Goal: Information Seeking & Learning: Learn about a topic

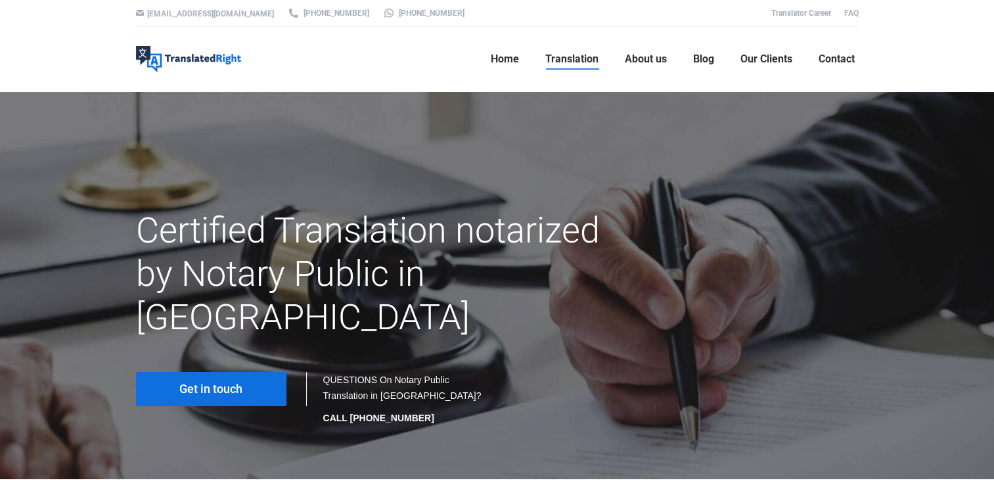
drag, startPoint x: 855, startPoint y: 192, endPoint x: 866, endPoint y: 200, distance: 13.7
click at [859, 199] on div "Certified Translation notarized by Notary Public in Singapore Get in touch QUES…" at bounding box center [497, 311] width 742 height 250
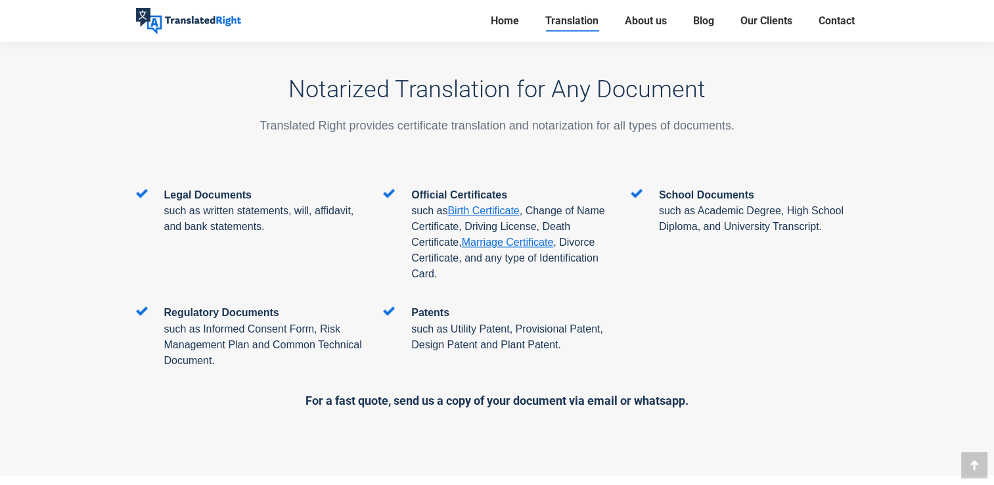
scroll to position [2102, 0]
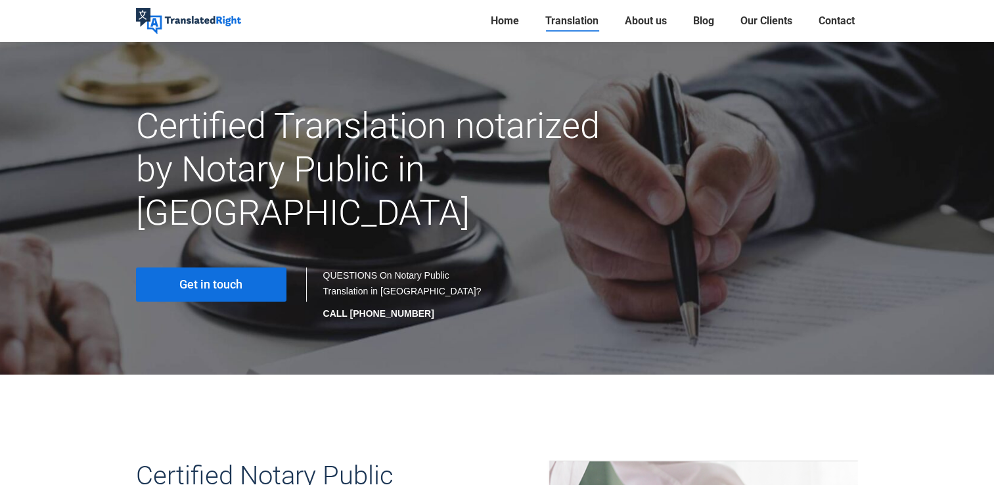
scroll to position [66, 0]
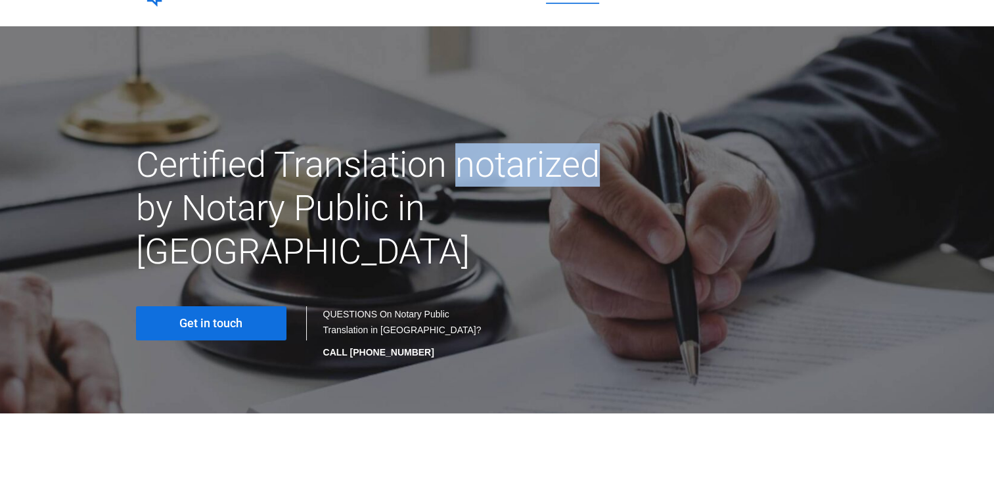
drag, startPoint x: 453, startPoint y: 172, endPoint x: 610, endPoint y: 169, distance: 157.7
click at [610, 169] on h1 "Certified Translation notarized by Notary Public in [GEOGRAPHIC_DATA]" at bounding box center [373, 208] width 475 height 130
copy h1 "notarized"
